Goal: Information Seeking & Learning: Learn about a topic

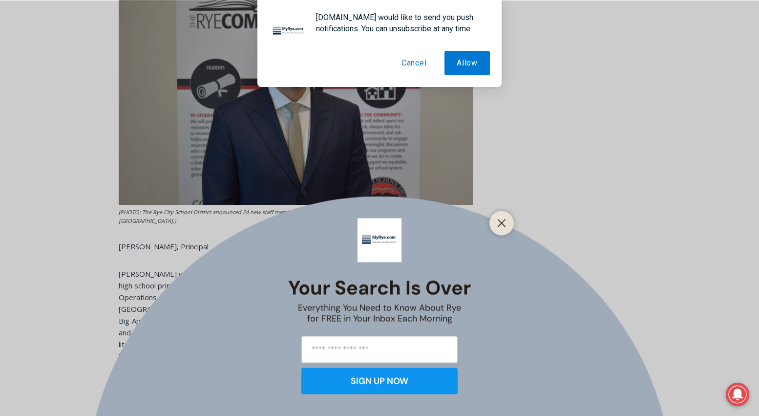
click at [415, 59] on button "Cancel" at bounding box center [414, 63] width 50 height 24
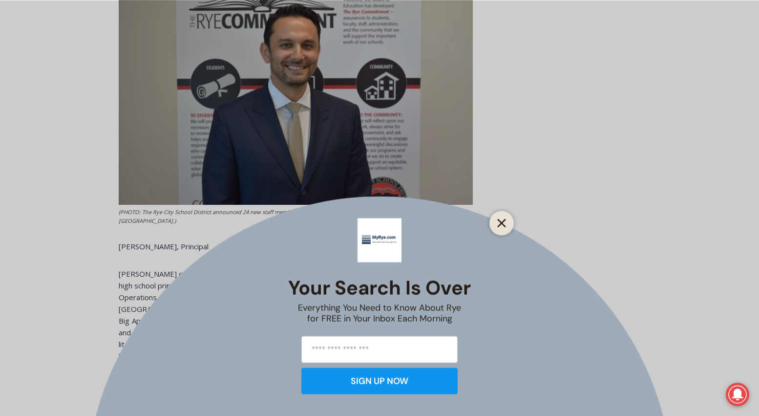
click at [501, 228] on button "Close" at bounding box center [502, 223] width 14 height 14
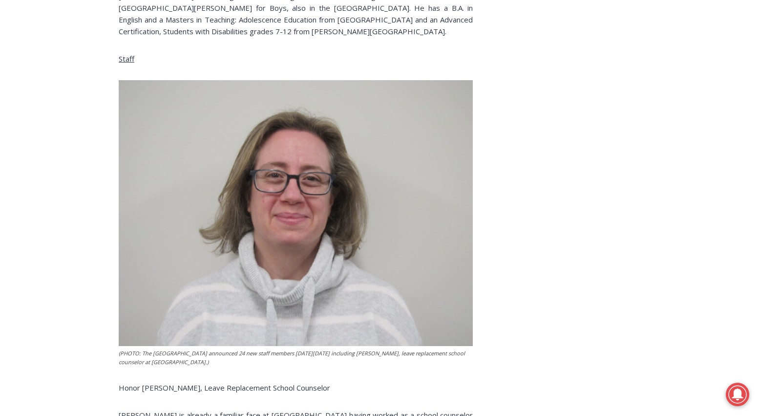
scroll to position [3620, 0]
drag, startPoint x: 127, startPoint y: 308, endPoint x: 145, endPoint y: 321, distance: 22.1
drag, startPoint x: 153, startPoint y: 320, endPoint x: 196, endPoint y: 332, distance: 44.1
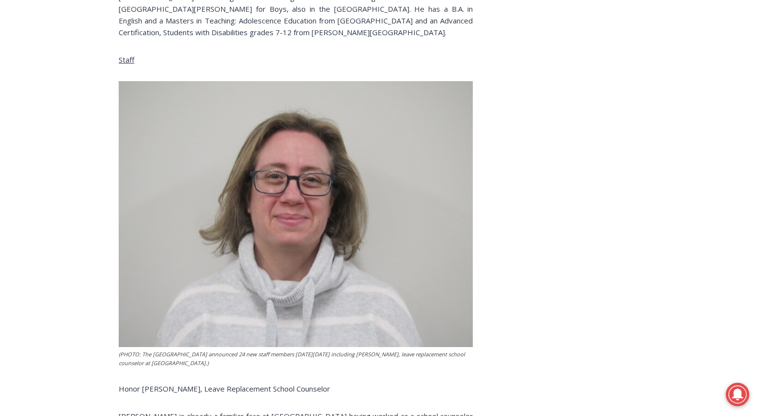
drag, startPoint x: 193, startPoint y: 335, endPoint x: 224, endPoint y: 344, distance: 32.2
